Goal: Information Seeking & Learning: Learn about a topic

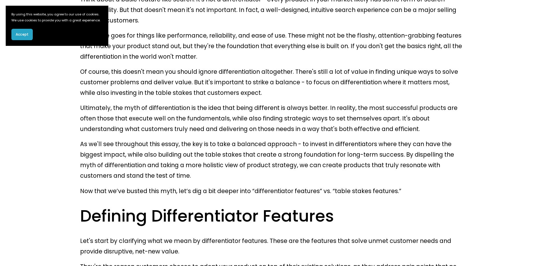
scroll to position [697, 0]
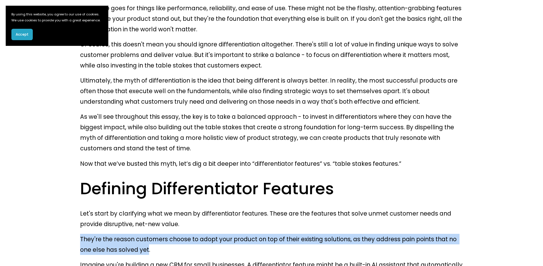
drag, startPoint x: 119, startPoint y: 164, endPoint x: 81, endPoint y: 152, distance: 39.8
click at [81, 234] on p "They're the reason customers choose to adopt your product on top of their exist…" at bounding box center [271, 244] width 383 height 21
copy p "They're the reason customers choose to adopt your product on top of their exist…"
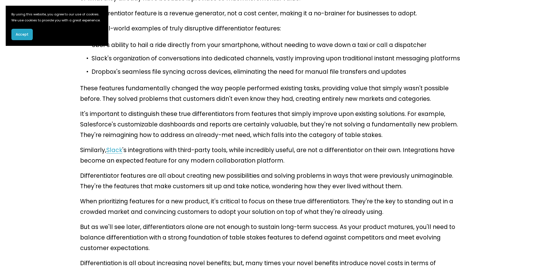
scroll to position [1025, 0]
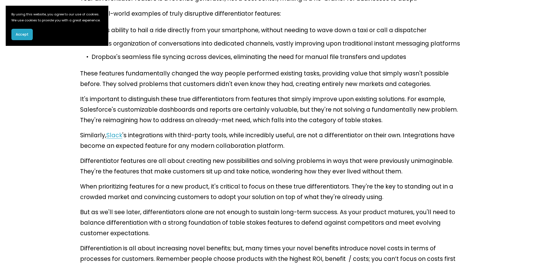
drag, startPoint x: 380, startPoint y: 199, endPoint x: 255, endPoint y: 201, distance: 124.7
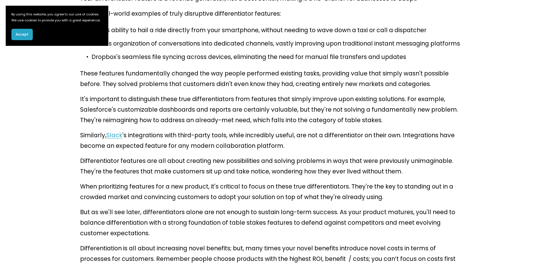
drag, startPoint x: 353, startPoint y: 209, endPoint x: 77, endPoint y: 207, distance: 275.3
copy p "customers expect your product to have based on their experience with other solu…"
